Goal: Find specific page/section: Find specific page/section

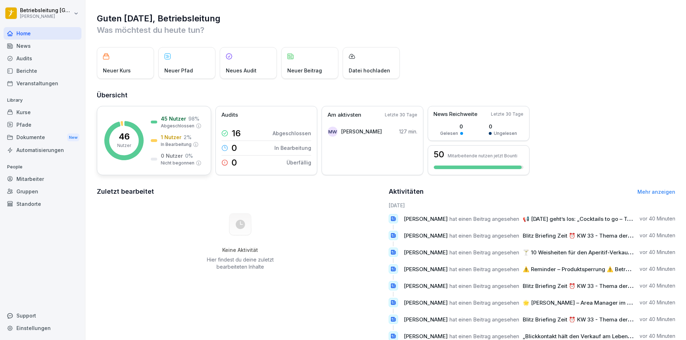
click at [153, 132] on div "45 Nutzer 98 % Abgeschlossen 1 Nutzer 2 % In Bearbeitung 0 Nutzer 0 % Nicht beg…" at bounding box center [176, 140] width 51 height 51
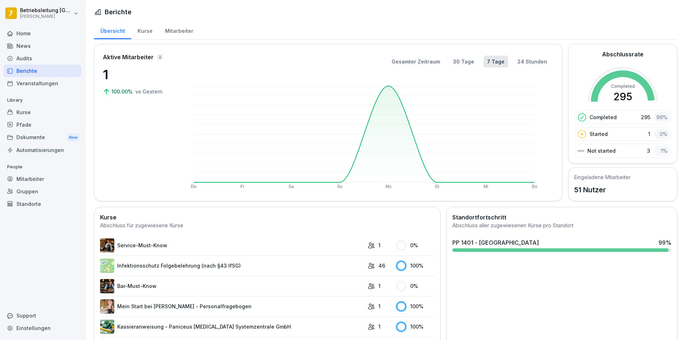
click at [179, 29] on div "Mitarbeiter" at bounding box center [179, 30] width 41 height 18
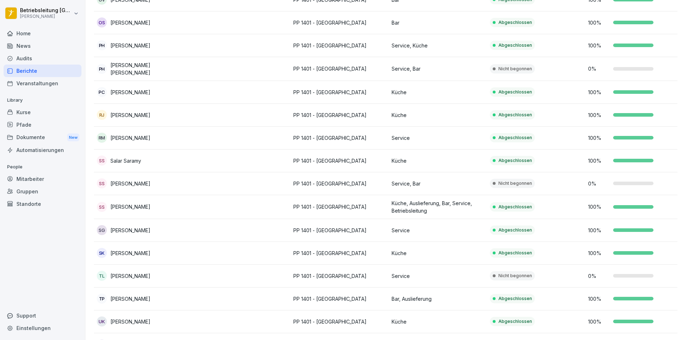
scroll to position [922, 0]
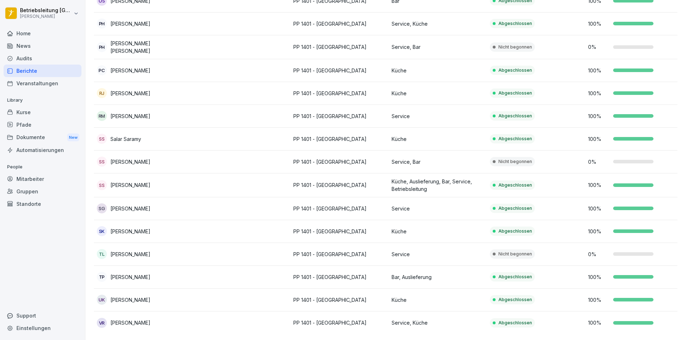
click at [350, 251] on p "PP 1401 - [GEOGRAPHIC_DATA]" at bounding box center [339, 255] width 93 height 8
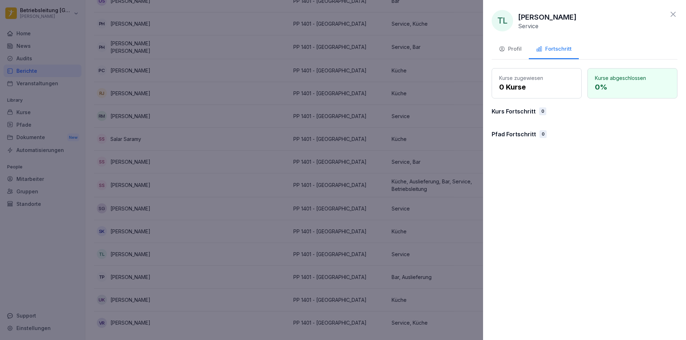
click at [516, 48] on div "Profil" at bounding box center [510, 49] width 23 height 8
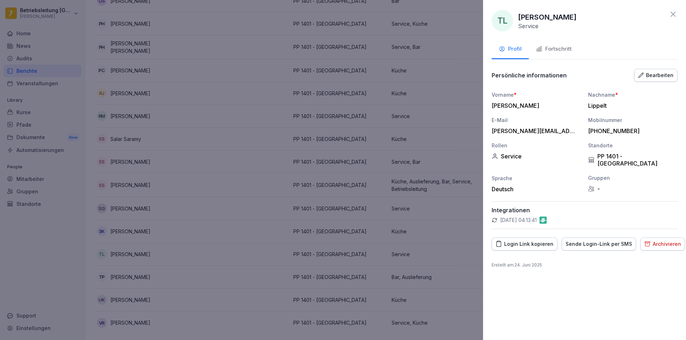
click at [446, 230] on div at bounding box center [343, 170] width 686 height 340
